Goal: Check status

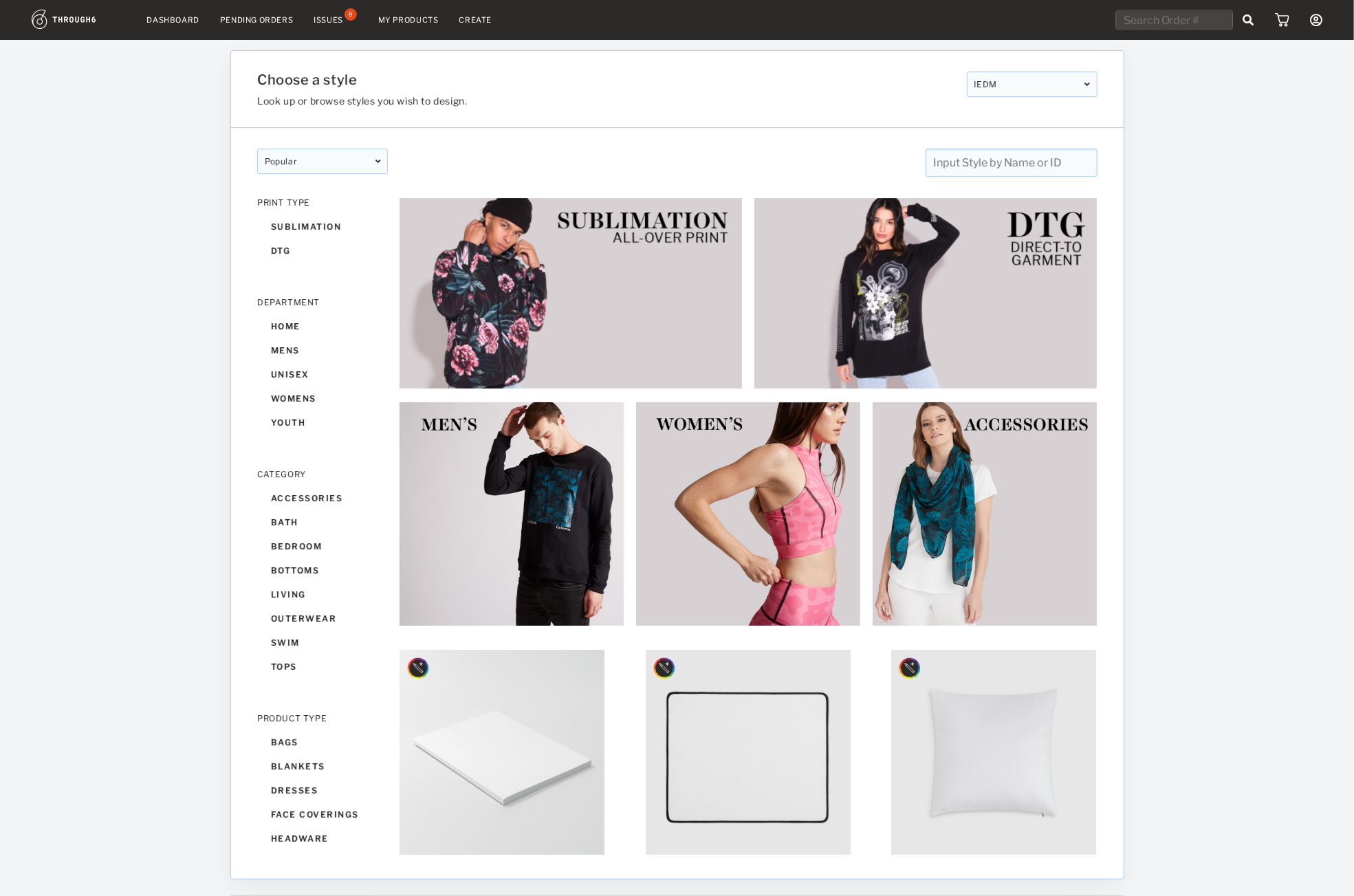
click at [1200, 15] on input "text" at bounding box center [1175, 20] width 117 height 20
paste input "318734"
type input "318734"
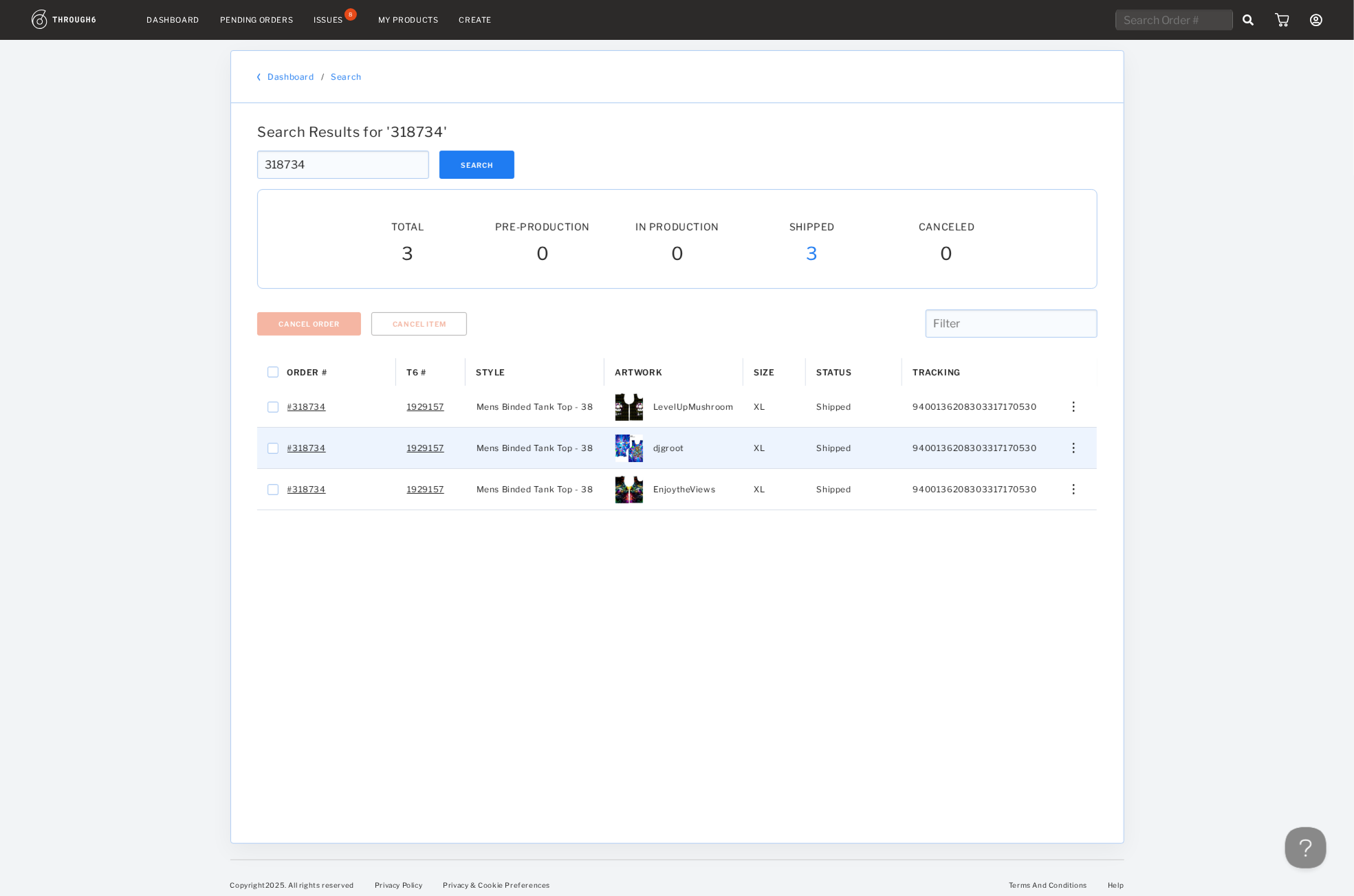
click at [1066, 453] on div "Press SPACE to select this row." at bounding box center [1069, 448] width 33 height 10
click at [1022, 523] on span "View History" at bounding box center [1012, 522] width 54 height 18
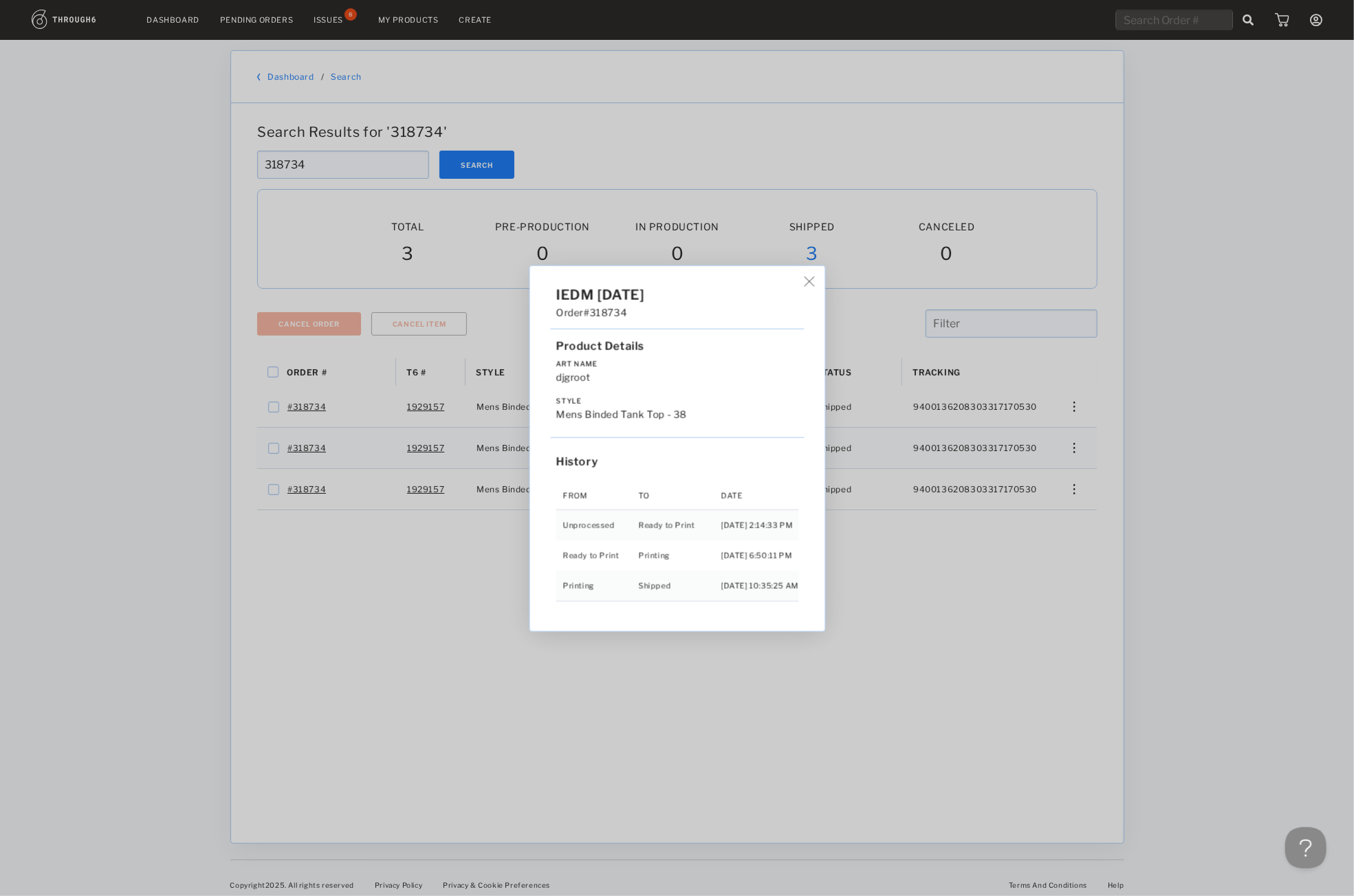
click at [391, 147] on div "IEDM 05/02/25 Order #318734 Product Details Art Name djgroot Style Mens Binded …" at bounding box center [677, 448] width 1354 height 896
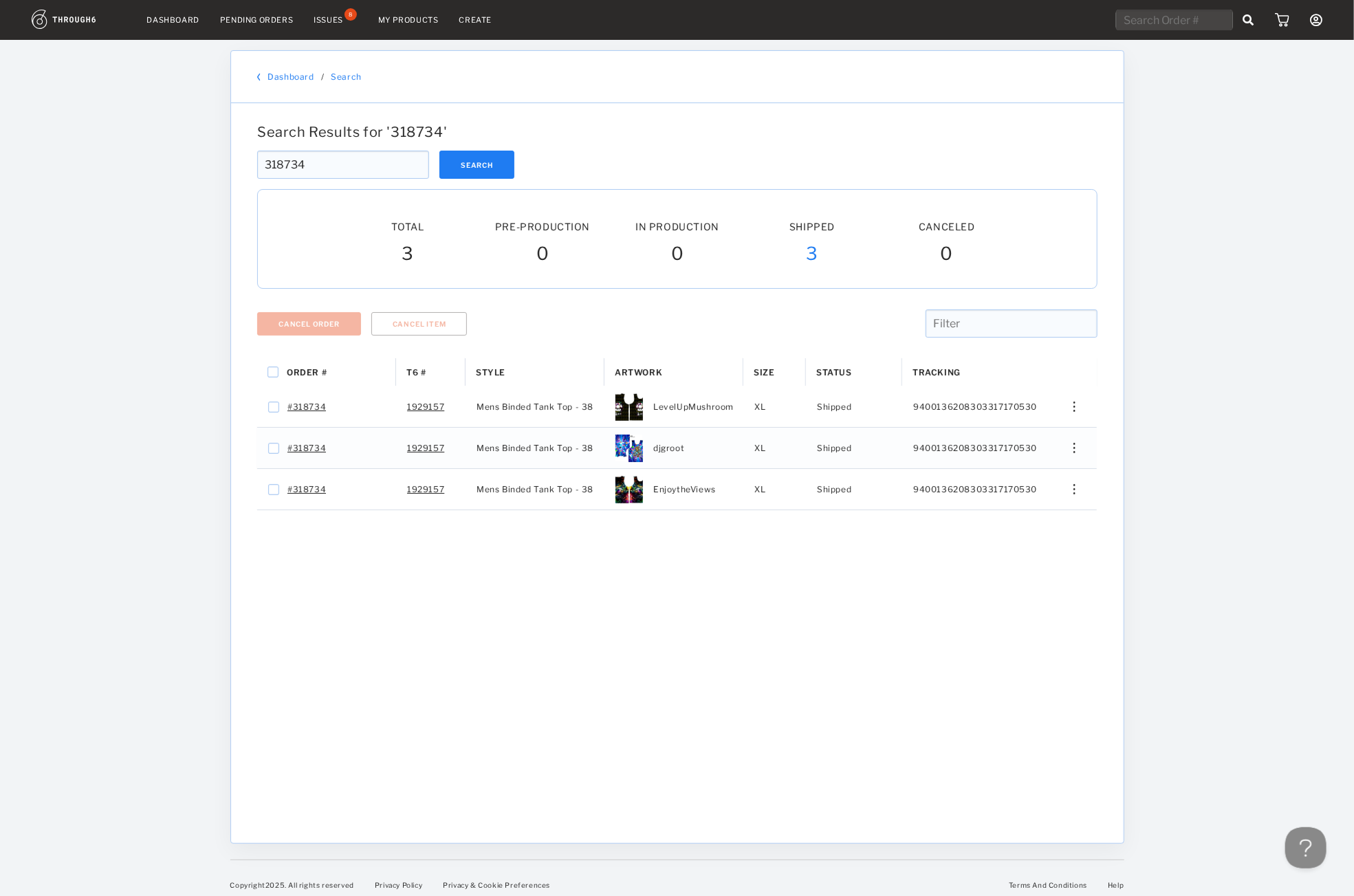
click at [351, 173] on input "318734" at bounding box center [343, 165] width 172 height 29
click at [813, 282] on div "Total Pre-Production Pre-Prod. In Production In Prod. Shipped Canceled 3 0 0 3 0" at bounding box center [677, 239] width 840 height 99
click at [401, 152] on input "318734" at bounding box center [343, 165] width 172 height 29
drag, startPoint x: 362, startPoint y: 168, endPoint x: 3, endPoint y: 154, distance: 359.3
click at [257, 164] on input "318734" at bounding box center [343, 165] width 172 height 29
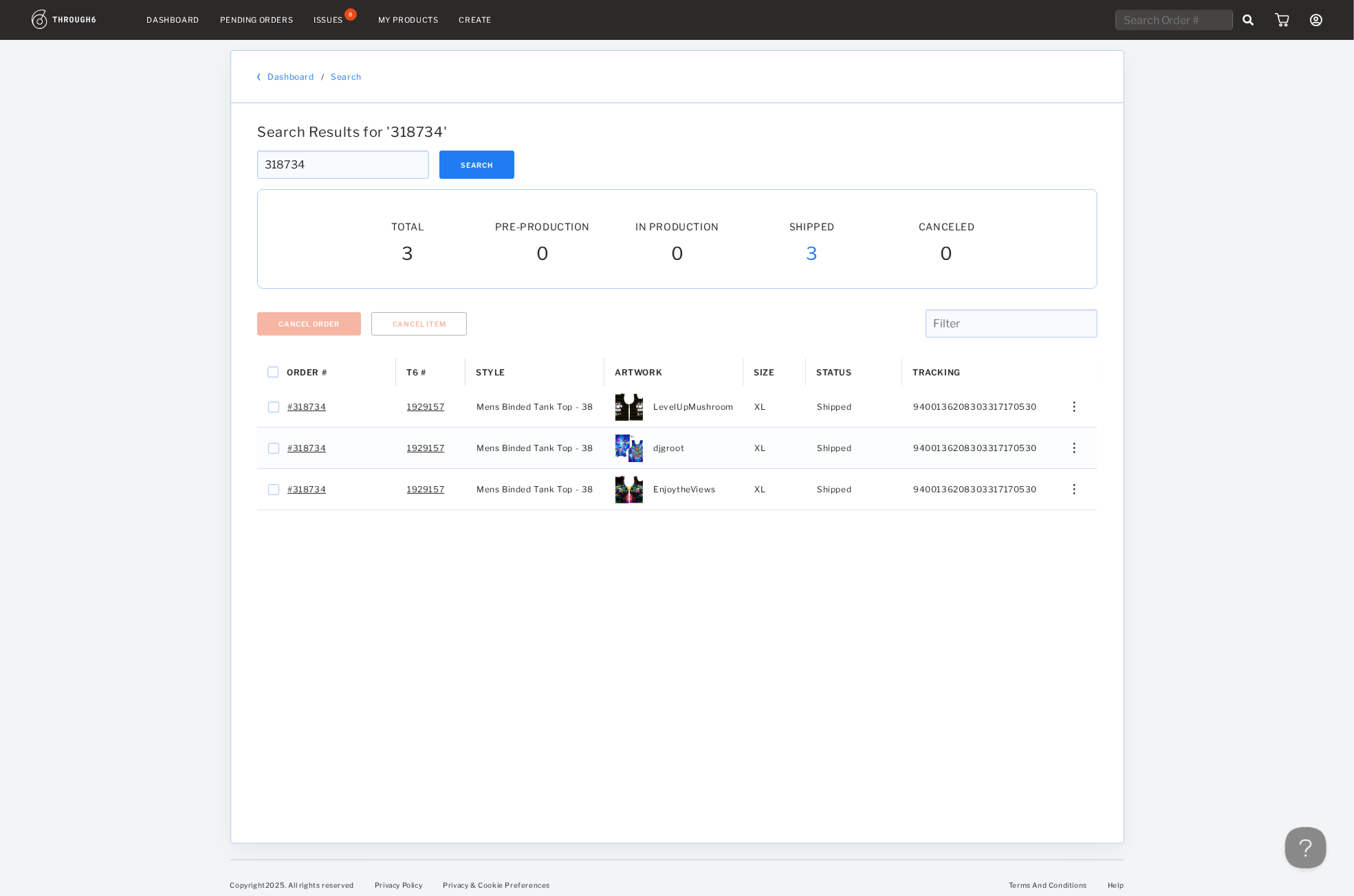
paste input "9626"
type input "319626"
